Goal: Task Accomplishment & Management: Use online tool/utility

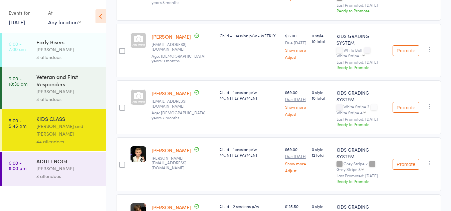
click at [51, 167] on div "[PERSON_NAME]" at bounding box center [68, 169] width 64 height 8
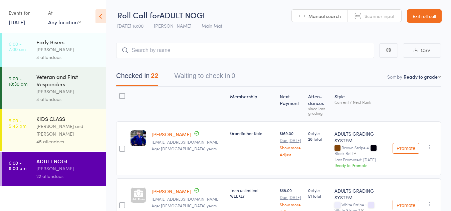
click at [436, 17] on link "Exit roll call" at bounding box center [424, 15] width 35 height 13
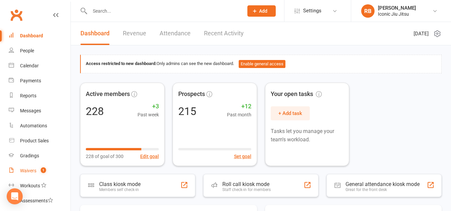
click at [28, 173] on div "Waivers" at bounding box center [28, 170] width 16 height 5
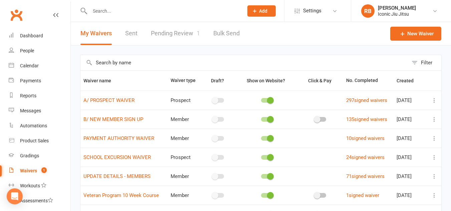
click at [178, 31] on link "Pending Review 1" at bounding box center [175, 33] width 49 height 23
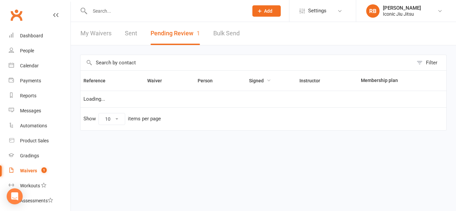
select select "100"
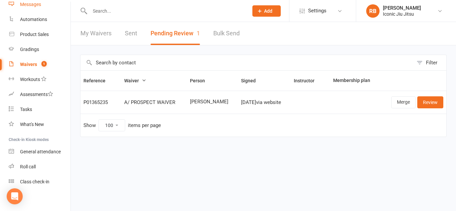
scroll to position [110, 0]
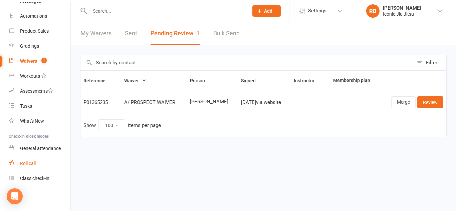
click at [26, 164] on div "Roll call" at bounding box center [28, 163] width 16 height 5
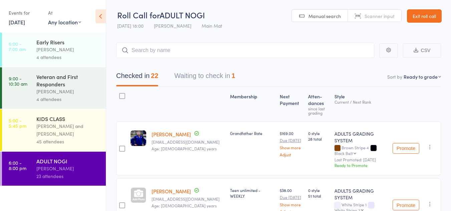
click at [220, 78] on button "Waiting to check in 1" at bounding box center [204, 78] width 61 height 18
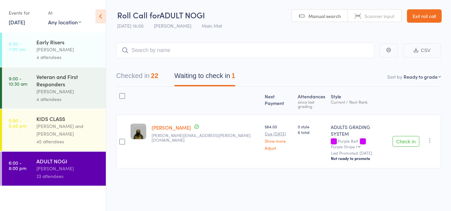
click at [405, 136] on button "Check in" at bounding box center [405, 141] width 27 height 11
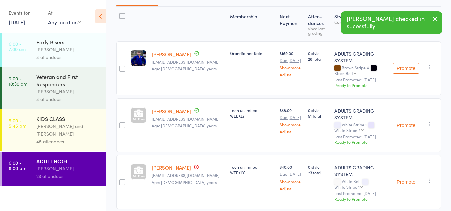
scroll to position [100, 0]
